Goal: Use online tool/utility: Utilize a website feature to perform a specific function

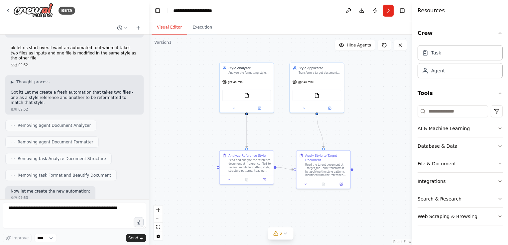
scroll to position [1436, 0]
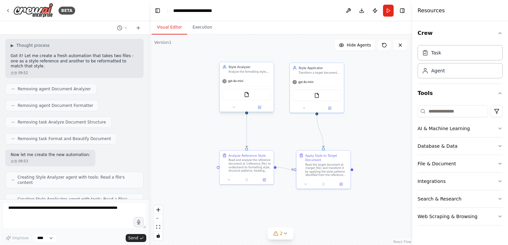
click at [226, 82] on icon at bounding box center [225, 81] width 4 height 4
click at [238, 83] on div "gpt-4o-mini" at bounding box center [247, 82] width 54 height 10
click at [249, 95] on img at bounding box center [246, 94] width 5 height 5
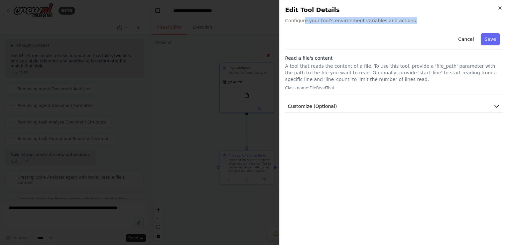
drag, startPoint x: 303, startPoint y: 22, endPoint x: 408, endPoint y: 22, distance: 105.1
click at [408, 22] on span "Configure your tool's environment variables and actions." at bounding box center [394, 20] width 218 height 7
drag, startPoint x: 408, startPoint y: 22, endPoint x: 391, endPoint y: 33, distance: 19.9
click at [391, 33] on div "Cancel Save" at bounding box center [394, 40] width 218 height 19
click at [500, 11] on h2 "Edit Tool Details" at bounding box center [394, 9] width 218 height 9
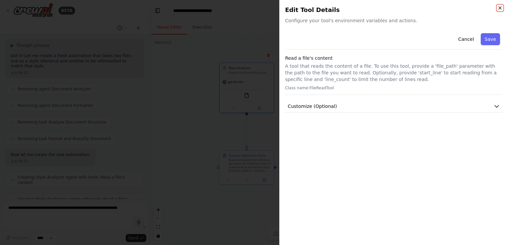
click at [498, 9] on icon "button" at bounding box center [500, 7] width 5 height 5
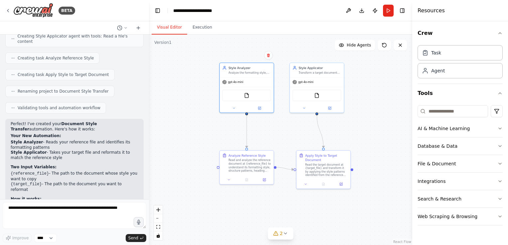
scroll to position [1636, 0]
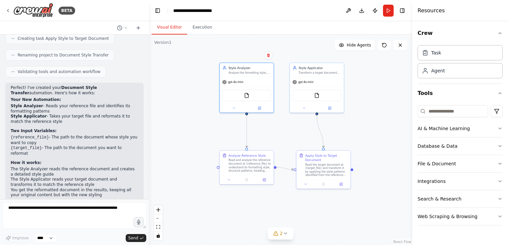
click at [67, 215] on p "Ready to test it! Just provide paths to both files when you run it - your refer…" at bounding box center [75, 223] width 128 height 16
click at [51, 220] on textarea at bounding box center [75, 216] width 144 height 27
click at [239, 71] on div "Analyze the formatting style, structure, and presentation patterns of a referen…" at bounding box center [250, 72] width 43 height 4
click at [332, 175] on div "Read the target document at {target_file} and transform it by applying the styl…" at bounding box center [326, 169] width 43 height 14
click at [318, 162] on div "Apply Style to Target Document Read the target document at {target_file} and tr…" at bounding box center [326, 165] width 43 height 24
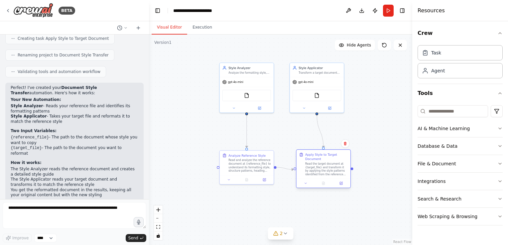
click at [310, 157] on div "Apply Style to Target Document" at bounding box center [326, 157] width 43 height 9
click at [310, 158] on div "Apply Style to Target Document" at bounding box center [326, 157] width 43 height 9
click at [315, 166] on div "Read the target document at {target_file} and transform it by applying the styl…" at bounding box center [326, 169] width 43 height 14
click at [284, 237] on button "2" at bounding box center [281, 234] width 26 height 12
click at [273, 225] on span "Tool FileReadTool is not in use" at bounding box center [284, 224] width 59 height 5
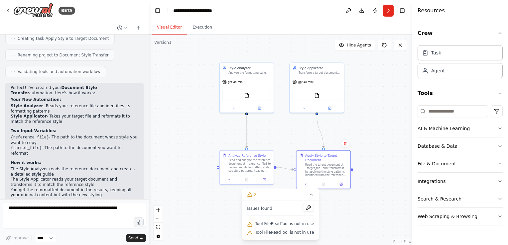
click at [263, 211] on span "Issues found" at bounding box center [259, 208] width 25 height 5
click at [226, 208] on div ".deletable-edge-delete-btn { width: 20px; height: 20px; border: 0px solid #ffff…" at bounding box center [280, 140] width 263 height 211
